Goal: Navigation & Orientation: Find specific page/section

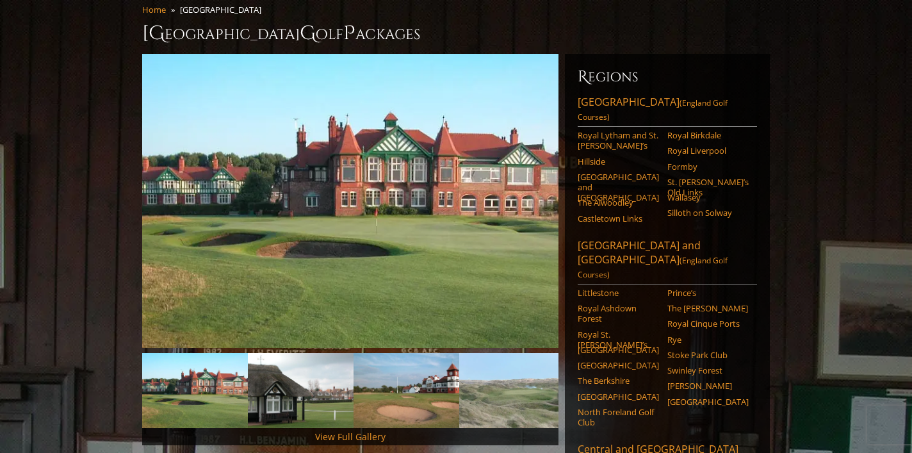
scroll to position [128, 0]
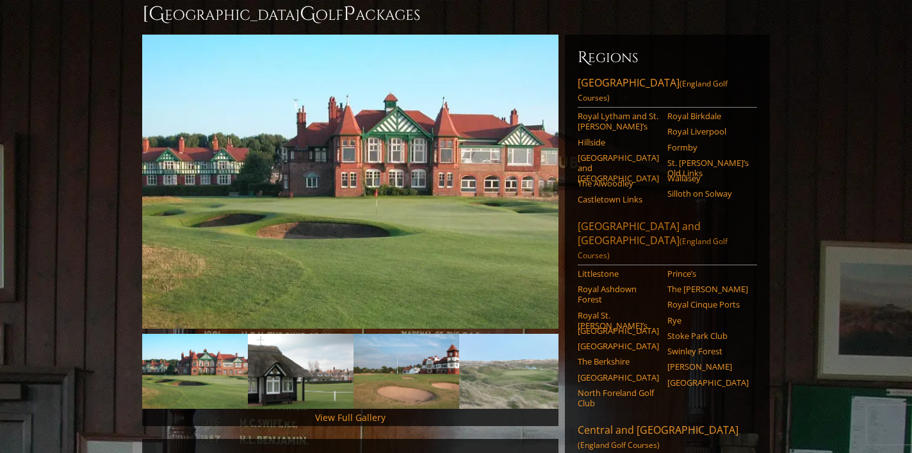
click at [667, 219] on link "[GEOGRAPHIC_DATA] and [GEOGRAPHIC_DATA] (England Golf Courses)" at bounding box center [667, 242] width 179 height 46
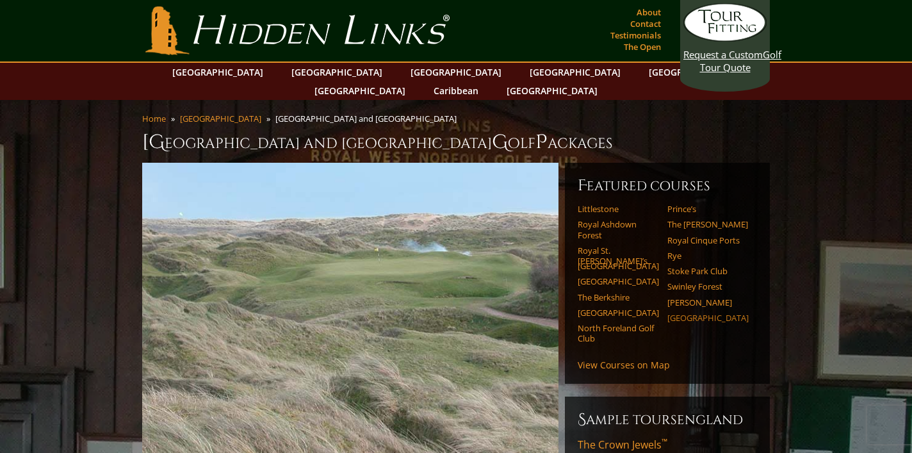
click at [698, 313] on link "[GEOGRAPHIC_DATA]" at bounding box center [707, 318] width 81 height 10
